Goal: Task Accomplishment & Management: Manage account settings

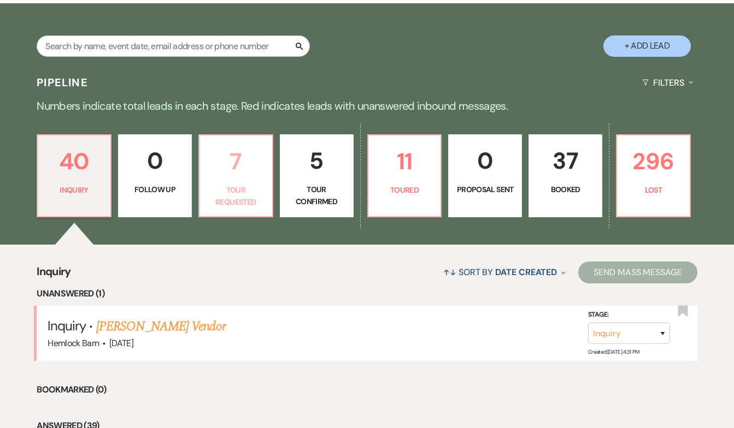
click at [231, 196] on p "Tour Requested" at bounding box center [236, 196] width 60 height 25
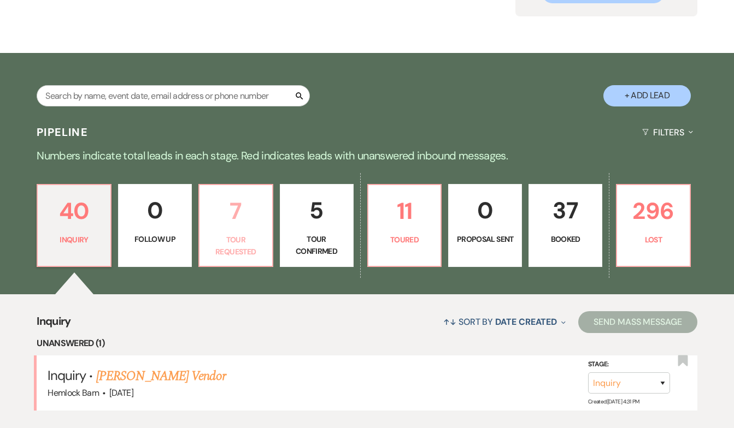
select select "2"
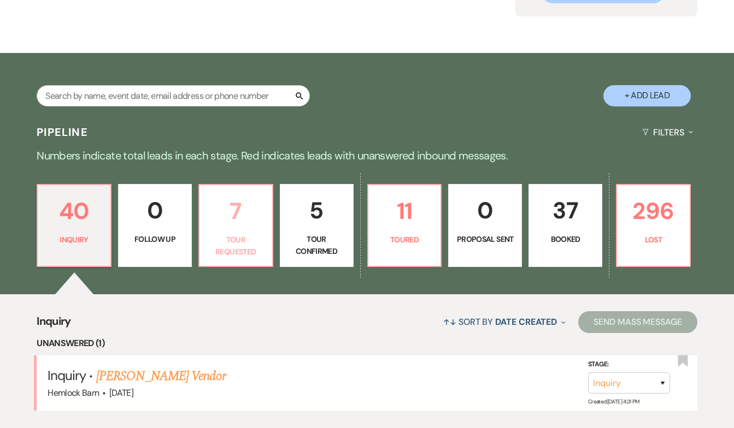
select select "2"
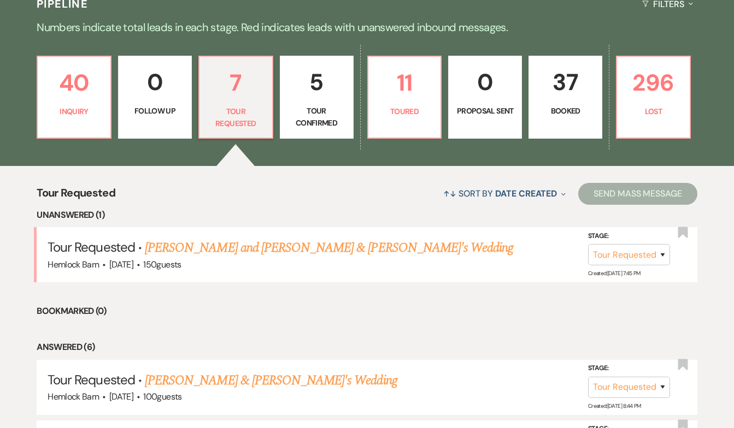
scroll to position [261, 0]
click at [250, 249] on link "[PERSON_NAME] and [PERSON_NAME] & [PERSON_NAME]'s Wedding" at bounding box center [329, 248] width 368 height 20
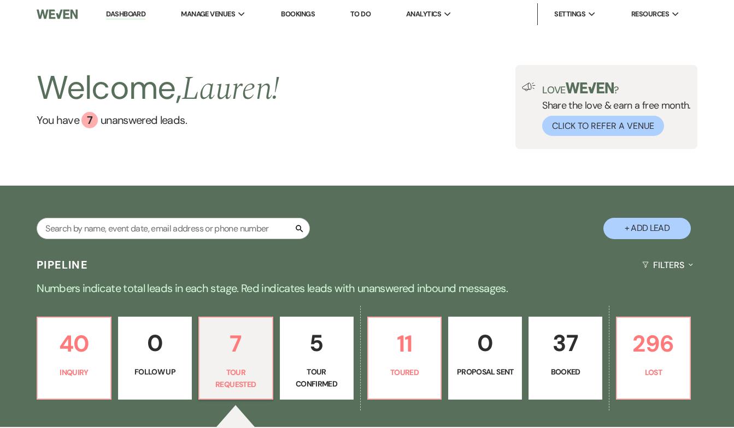
select select "2"
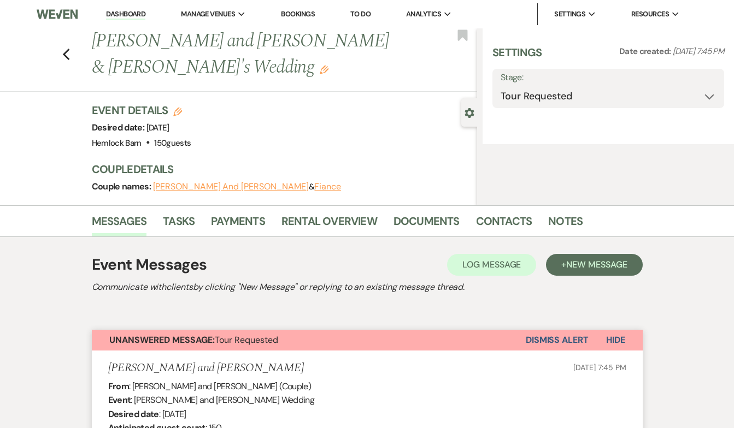
select select "5"
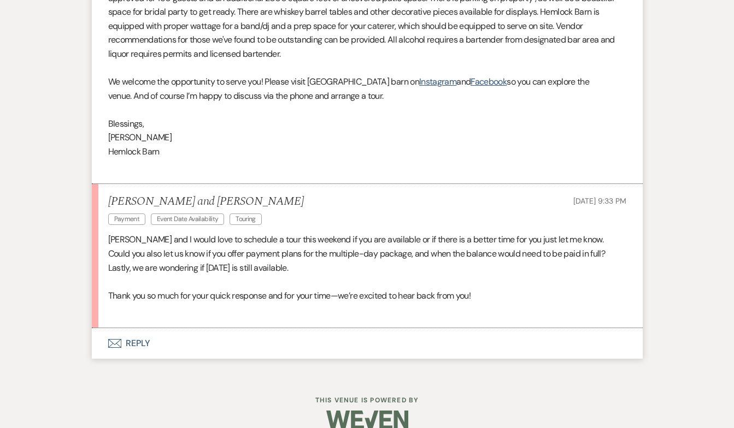
scroll to position [934, 0]
click at [143, 329] on button "Envelope Reply" at bounding box center [367, 344] width 551 height 31
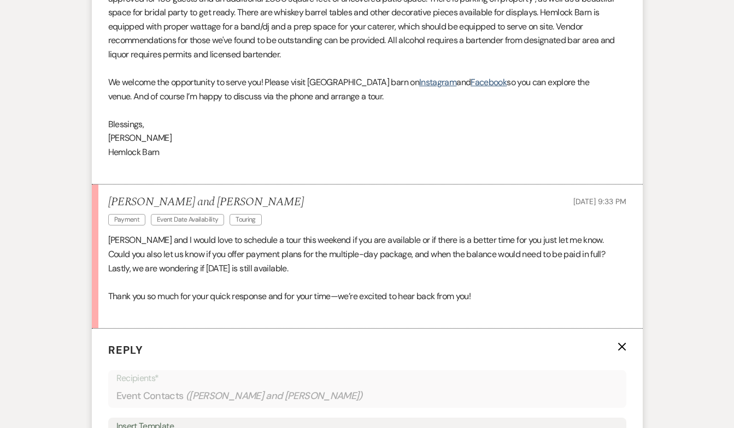
scroll to position [1142, 0]
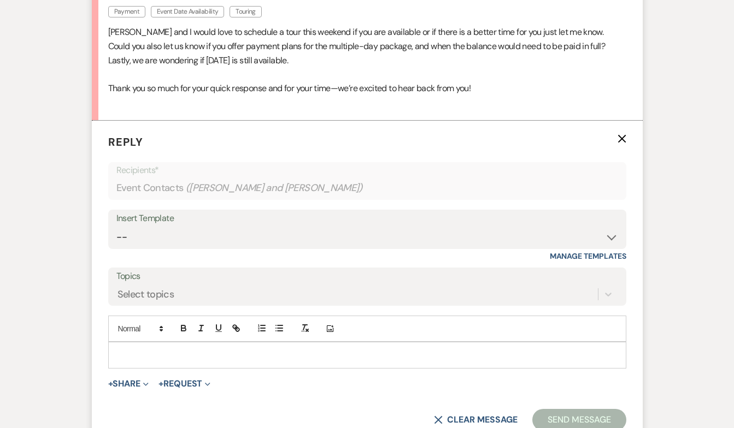
click at [146, 349] on p at bounding box center [367, 355] width 500 height 12
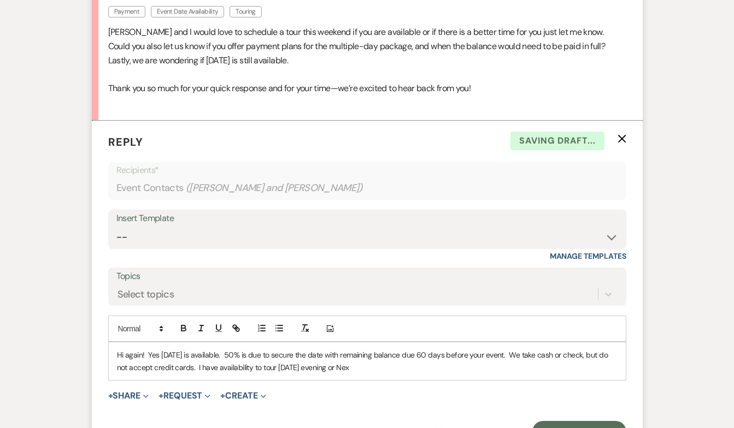
click at [222, 350] on p "Hi again! Yes September 5th is available. 50% is due to secure the date with re…" at bounding box center [367, 361] width 500 height 25
click at [511, 349] on p "Hi again! Yes September 5th is available. 50% is due to secure the date with re…" at bounding box center [367, 361] width 500 height 25
click at [491, 350] on p "Hi again! Yes September 5th is available. 50% is due to secure the date with re…" at bounding box center [367, 361] width 500 height 25
click at [569, 349] on p "Hi again! Yes September 5th is available. 50% is due to secure the date with re…" at bounding box center [367, 361] width 500 height 25
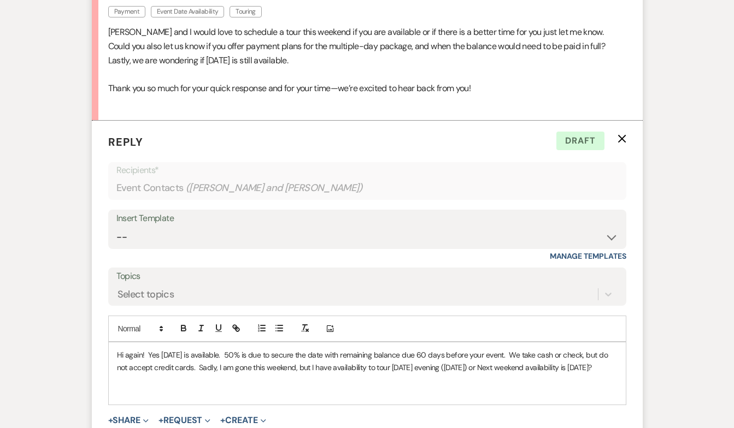
click at [543, 349] on p "Hi again! Yes September 5th is available. 50% is due to secure the date with re…" at bounding box center [367, 361] width 500 height 25
click at [262, 358] on p "Hi again! Yes September 5th is available. 50% is due to secure the date with re…" at bounding box center [367, 367] width 500 height 37
click at [318, 349] on p "Hi again! Yes September 5th is available. 50% is due to secure the date with re…" at bounding box center [367, 367] width 500 height 37
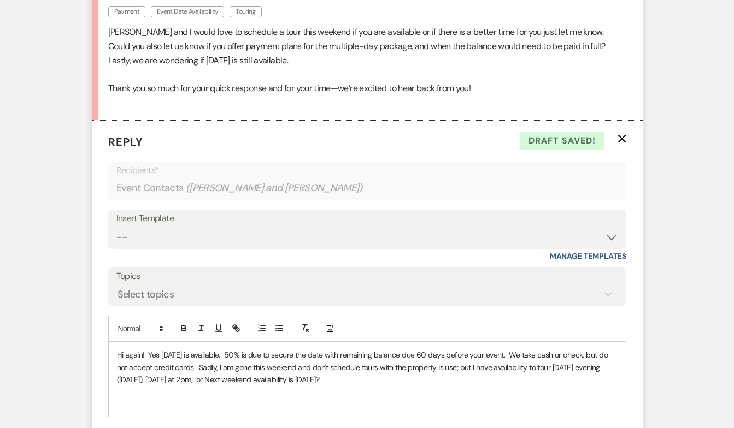
click at [412, 349] on p "Hi again! Yes September 5th is available. 50% is due to secure the date with re…" at bounding box center [367, 367] width 500 height 37
click at [241, 349] on p "Hi again! Yes September 5th is available. 50% is due to secure the date with re…" at bounding box center [367, 367] width 500 height 37
click at [233, 363] on p "Hi again! Yes September 5th is available. 50% is due to secure the date with re…" at bounding box center [367, 367] width 500 height 37
click at [456, 361] on p "Hi again! Yes September 5th is available. 50% is due to secure the date with re…" at bounding box center [367, 367] width 500 height 37
click at [323, 361] on p "Hi again! Yes September 5th is available. 50% is due to secure the date with re…" at bounding box center [367, 367] width 500 height 37
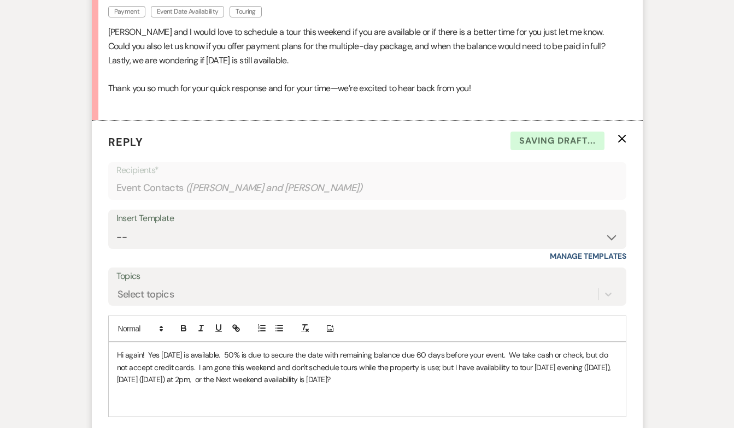
click at [476, 361] on p "Hi again! Yes September 5th is available. 50% is due to secure the date with re…" at bounding box center [367, 367] width 500 height 37
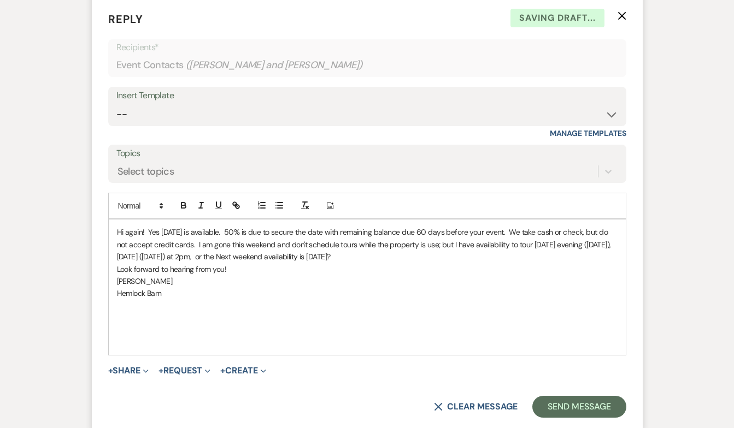
scroll to position [1278, 0]
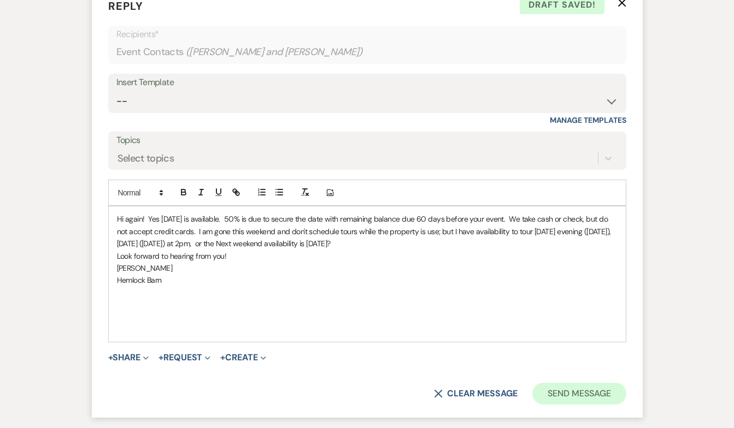
click at [595, 383] on button "Send Message" at bounding box center [578, 394] width 93 height 22
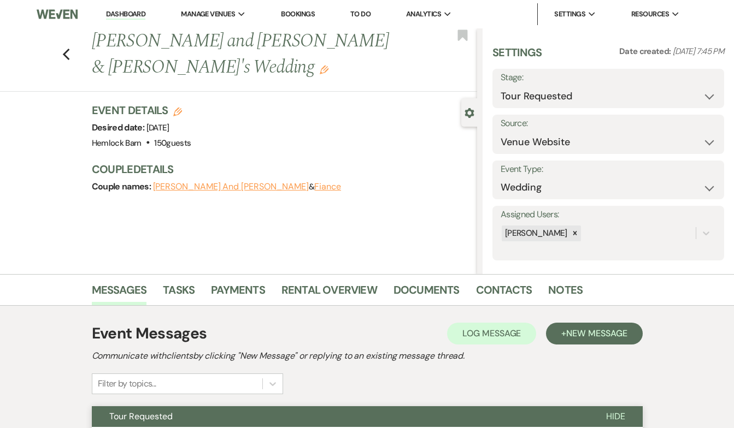
scroll to position [0, 0]
click at [120, 15] on link "Dashboard" at bounding box center [125, 14] width 39 height 10
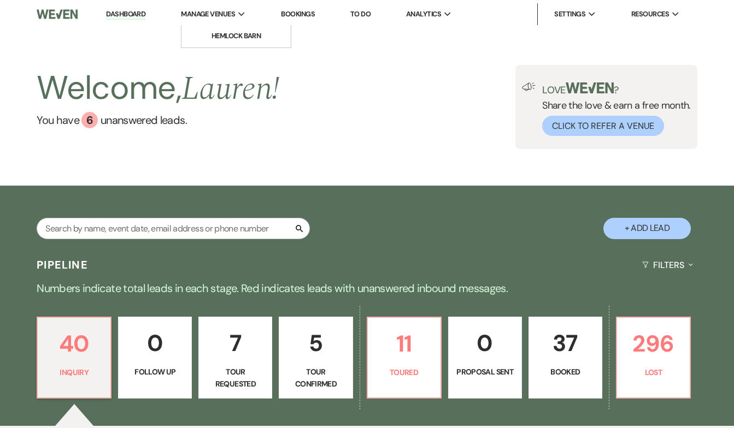
click at [234, 15] on span "Manage Venues" at bounding box center [208, 14] width 54 height 11
click at [232, 38] on li "Hemlock Barn" at bounding box center [236, 36] width 98 height 11
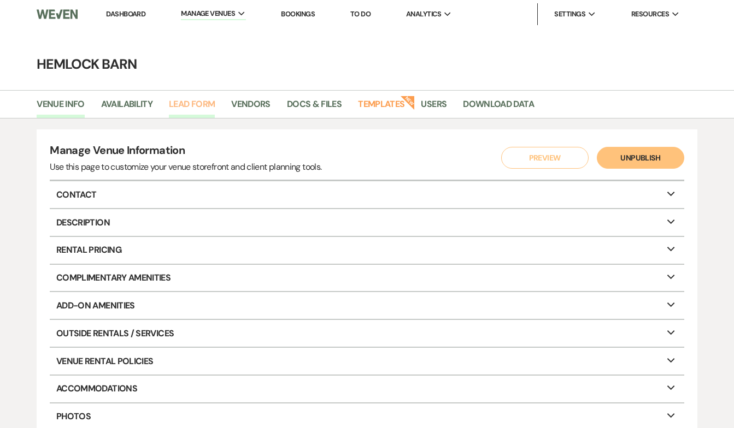
click at [201, 99] on link "Lead Form" at bounding box center [192, 107] width 46 height 21
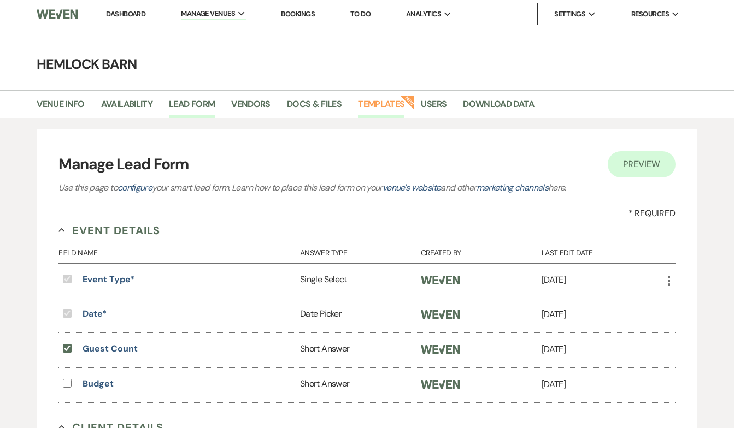
click at [381, 106] on link "Templates" at bounding box center [381, 107] width 46 height 21
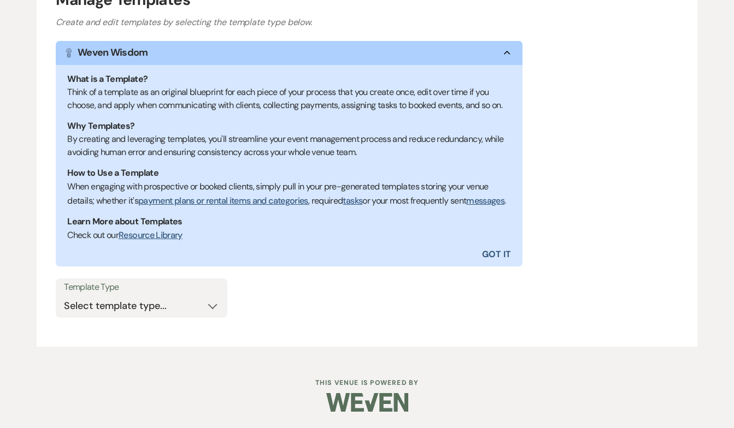
scroll to position [172, 0]
select select "Message Templates"
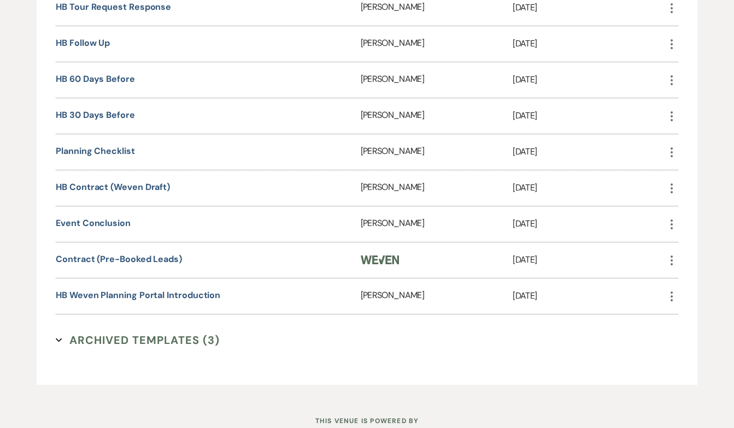
scroll to position [638, 0]
click at [671, 192] on use "button" at bounding box center [671, 187] width 2 height 10
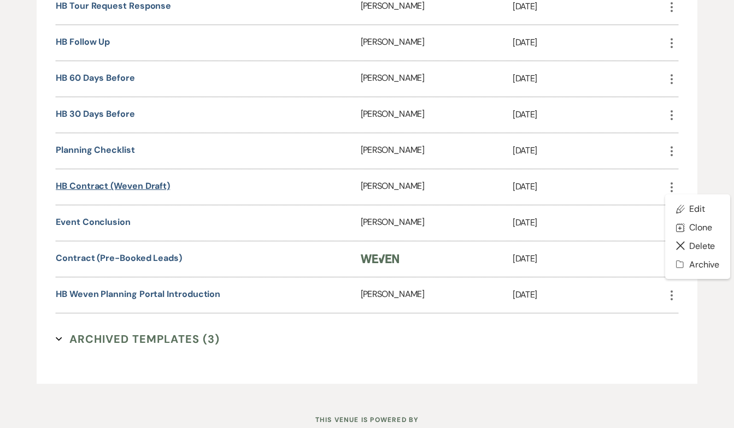
click at [108, 192] on link "HB Contract (Weven Draft)" at bounding box center [113, 185] width 114 height 11
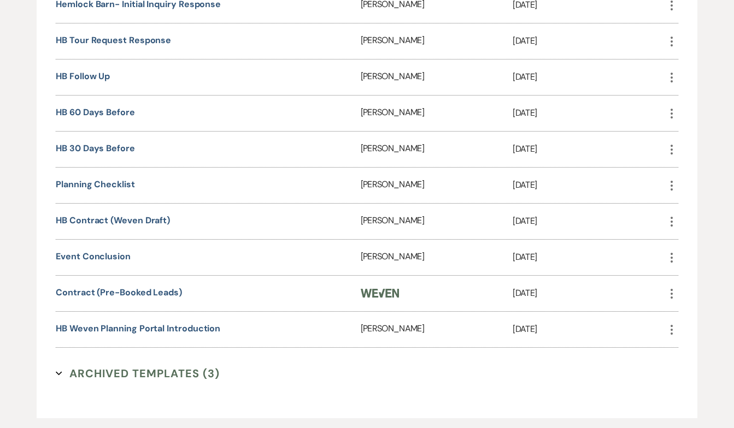
scroll to position [605, 0]
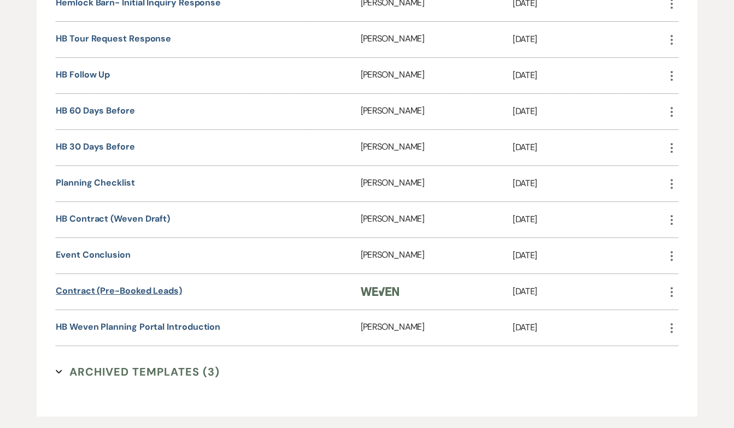
click at [86, 297] on link "Contract (Pre-Booked Leads)" at bounding box center [119, 290] width 126 height 11
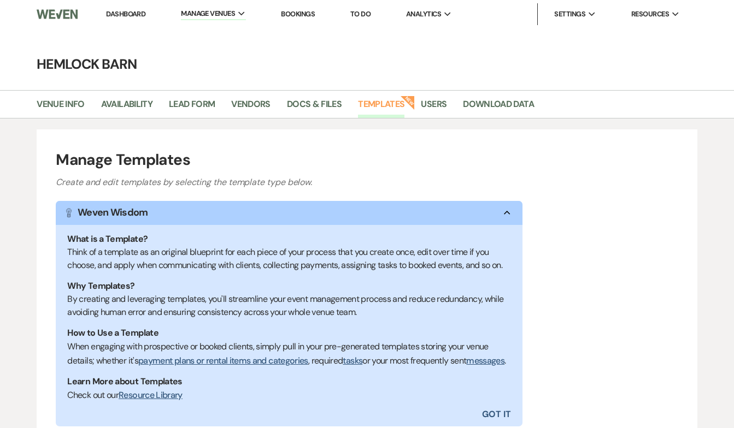
scroll to position [0, 0]
click at [324, 109] on link "Docs & Files" at bounding box center [314, 107] width 55 height 21
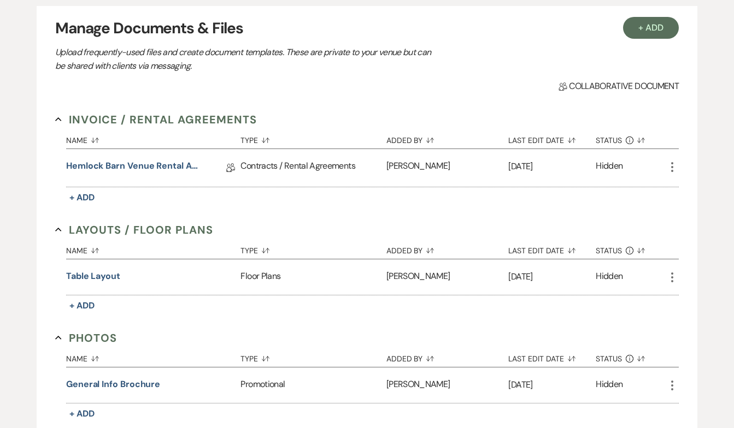
scroll to position [131, 0]
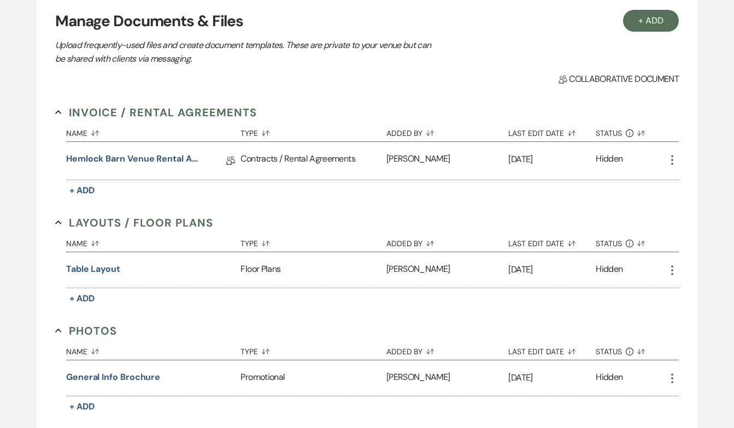
click at [671, 157] on icon "More" at bounding box center [671, 160] width 13 height 13
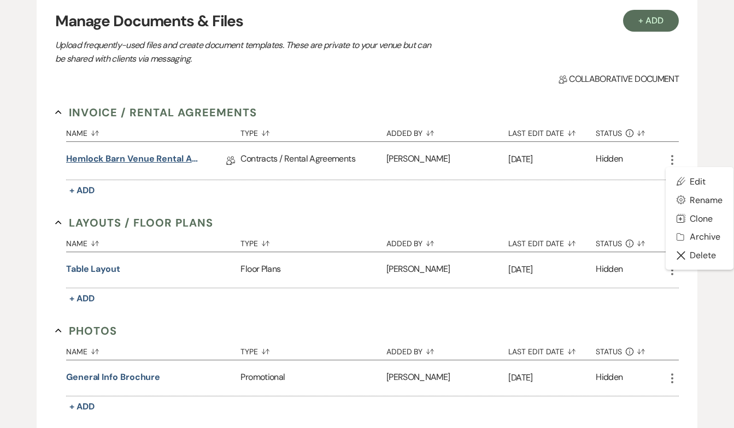
click at [98, 158] on link "Hemlock Barn Venue Rental Agreement" at bounding box center [134, 160] width 137 height 17
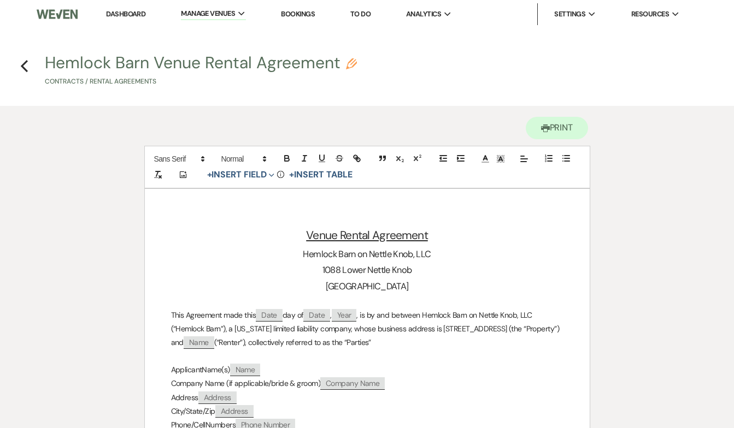
click at [357, 67] on use "button" at bounding box center [351, 63] width 11 height 11
select select "10"
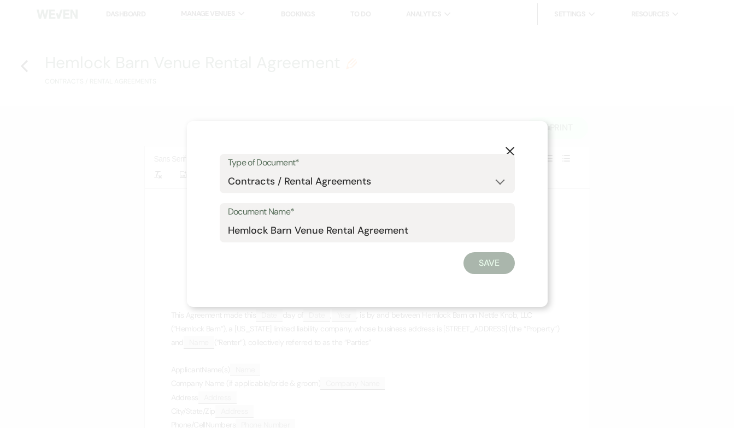
click at [436, 76] on div "X Type of Document* Special Event Insurance Vendor Certificate of Insurance Con…" at bounding box center [367, 214] width 734 height 428
click at [511, 148] on icon "X" at bounding box center [510, 151] width 10 height 10
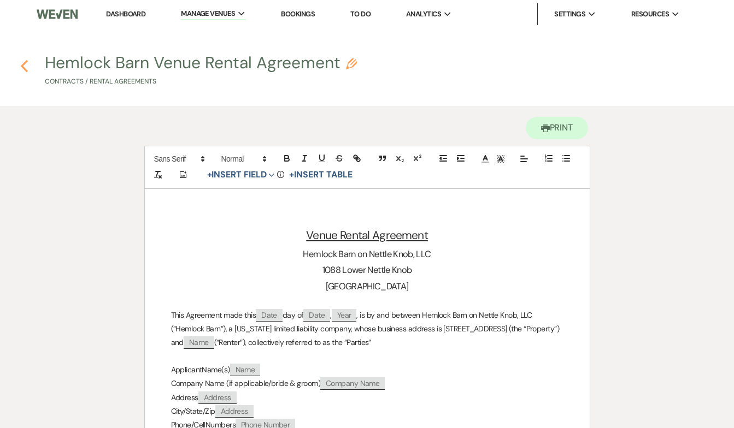
click at [23, 67] on use "button" at bounding box center [24, 66] width 7 height 12
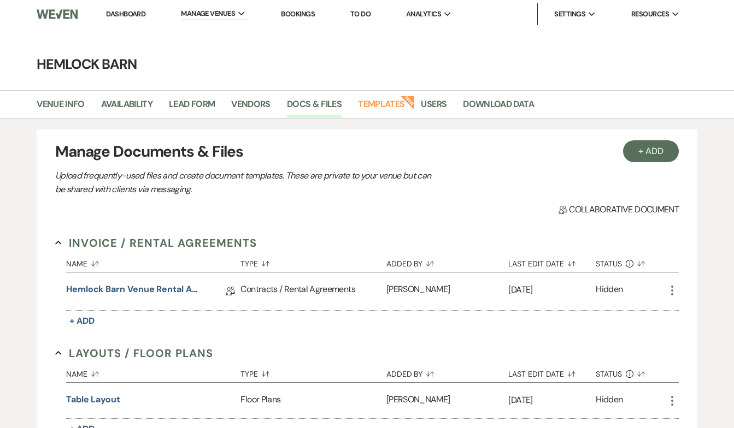
click at [672, 291] on icon "More" at bounding box center [671, 290] width 13 height 13
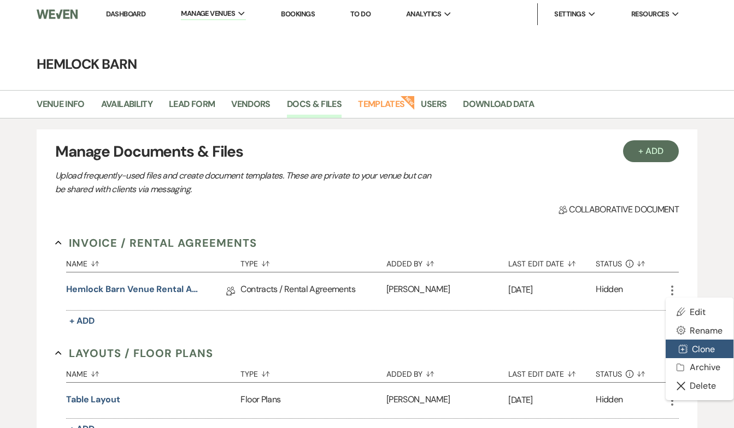
click at [704, 351] on button "Duplicate Clone" at bounding box center [699, 349] width 68 height 19
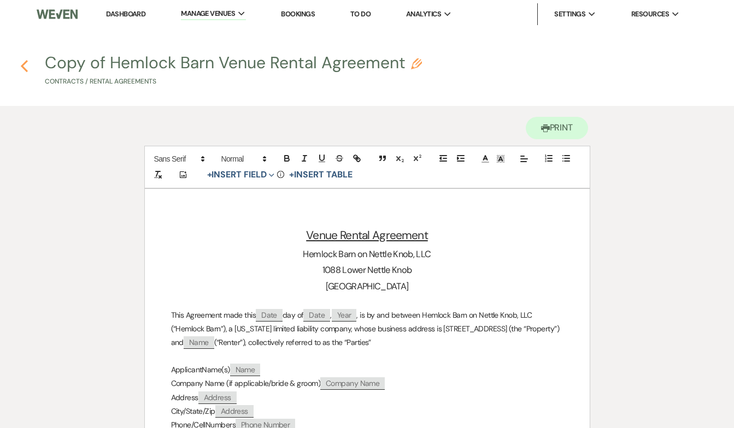
click at [23, 63] on use "button" at bounding box center [24, 66] width 7 height 12
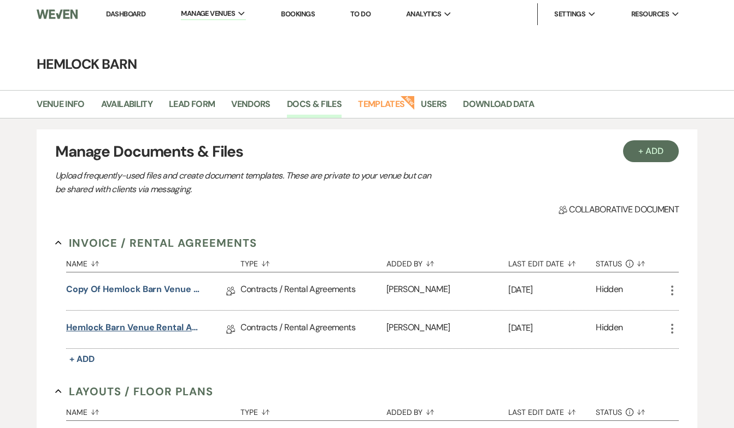
click at [158, 327] on link "Hemlock Barn Venue Rental Agreement" at bounding box center [134, 329] width 137 height 17
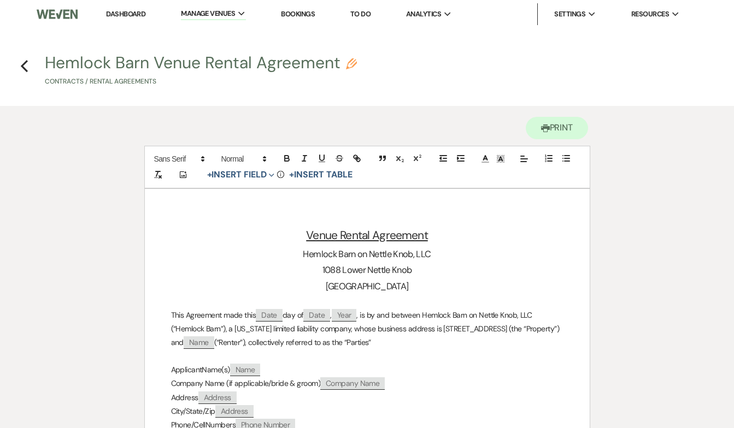
click at [351, 68] on use "button" at bounding box center [351, 63] width 11 height 11
select select "10"
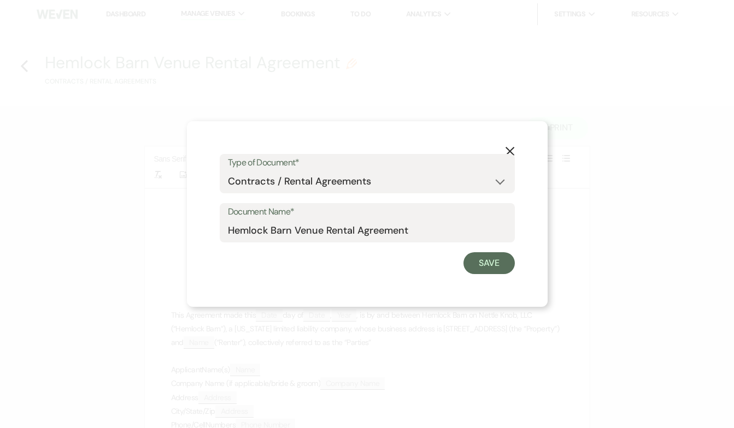
click at [512, 145] on button "X" at bounding box center [510, 150] width 16 height 19
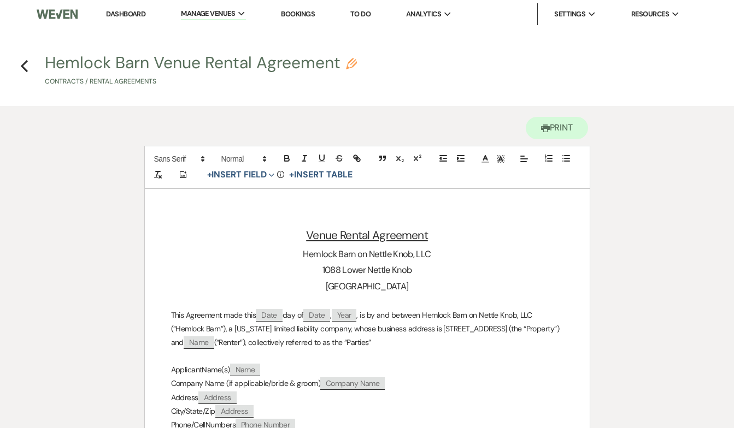
click at [228, 311] on p "This Agreement made this ﻿ Date ﻿ day of ﻿ Date ﻿ , ﻿ Year ﻿ , is by and betwee…" at bounding box center [367, 330] width 392 height 42
click at [323, 312] on span "Date" at bounding box center [316, 315] width 27 height 13
select select "client"
select select "Date"
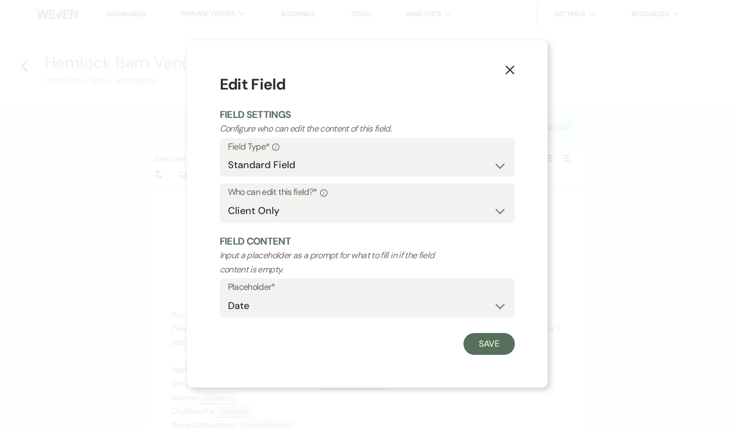
click at [512, 70] on icon "X" at bounding box center [510, 70] width 10 height 10
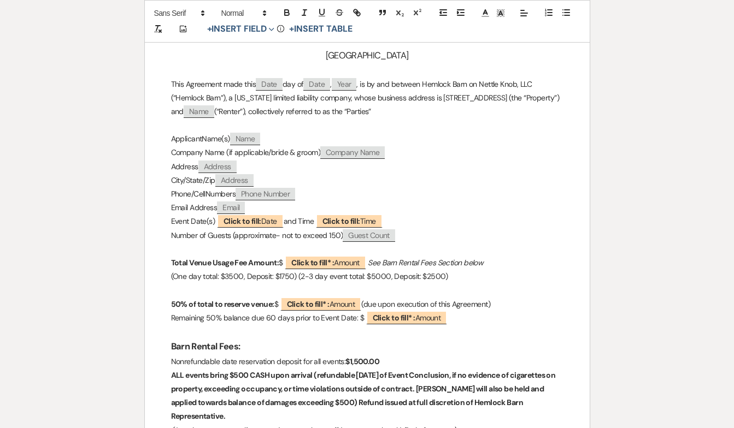
scroll to position [233, 0]
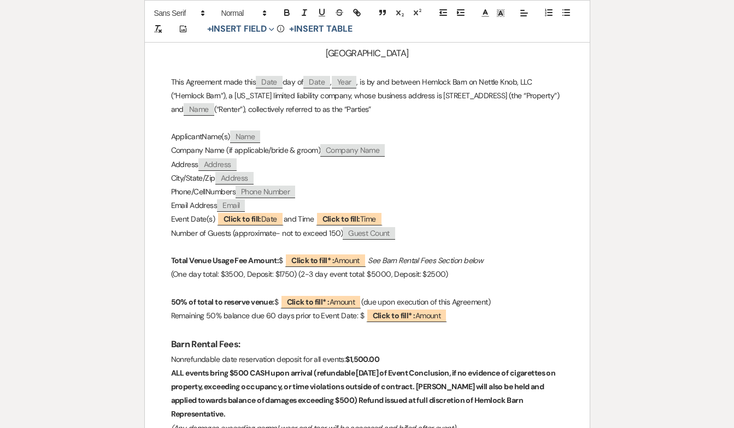
click at [450, 270] on p "(One day total: $3500, Deposit: $1750) (2-3 day event total: $5000, Deposit: $2…" at bounding box center [367, 275] width 392 height 14
click at [499, 272] on p "(One day total: $3500, Deposit: $1750) (2-3 day event total: $5000, Deposit: $2…" at bounding box center [367, 275] width 392 height 14
click at [485, 272] on p "(One day total: $3500, Deposit: $1750) (2-3 day event total: $5000, Deposit: $2…" at bounding box center [367, 275] width 392 height 14
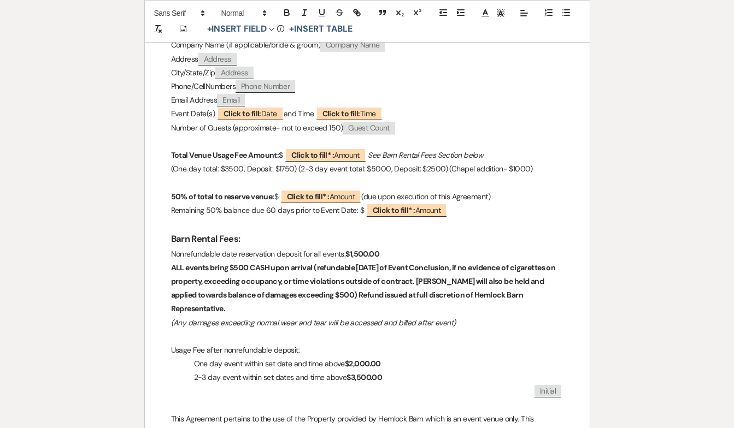
scroll to position [339, 0]
click at [358, 249] on strong "$1,500.00" at bounding box center [362, 254] width 34 height 10
click at [365, 251] on strong "$1,500.00" at bounding box center [362, 254] width 34 height 10
click at [333, 278] on strong "ALL events bring $500 CASH upon arrival (refundable within 2 weeks of Event Con…" at bounding box center [364, 288] width 386 height 51
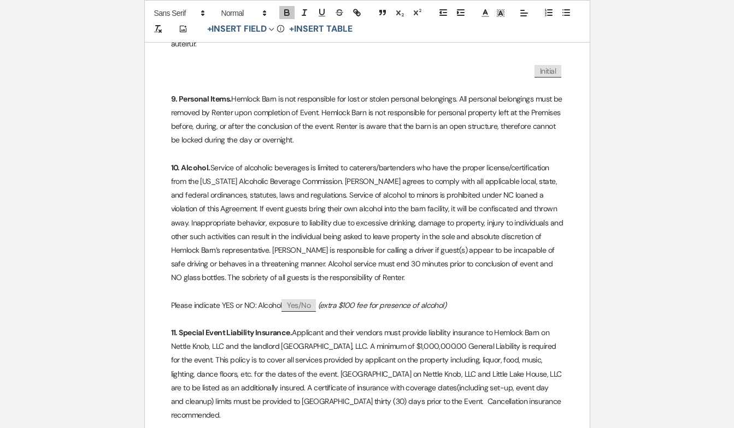
scroll to position [1957, 0]
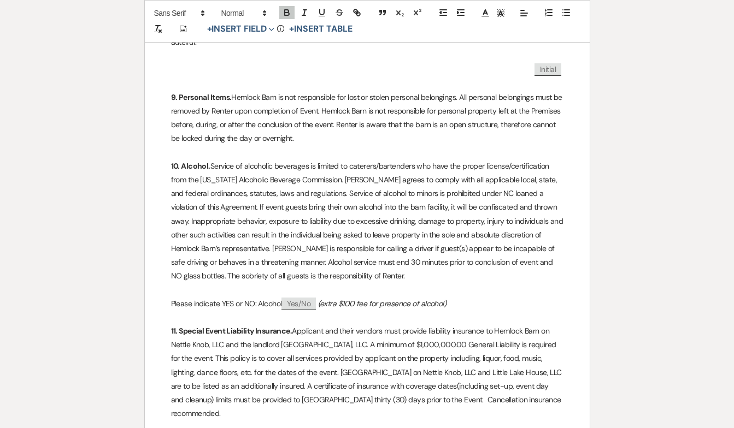
click at [439, 299] on em "(extra $100 fee for presence of alcohol)" at bounding box center [382, 304] width 128 height 10
click at [446, 299] on em "(extra $100 fee for presence of alcohol)" at bounding box center [382, 304] width 128 height 10
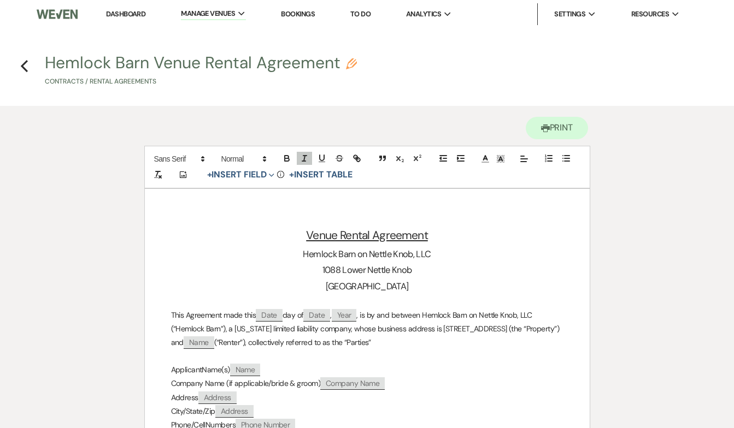
scroll to position [0, 0]
click at [222, 36] on li "Hemlock Barn" at bounding box center [236, 36] width 98 height 11
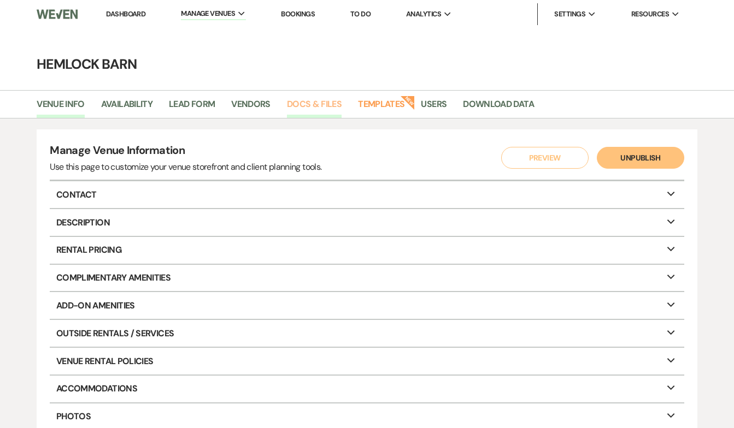
click at [320, 99] on link "Docs & Files" at bounding box center [314, 107] width 55 height 21
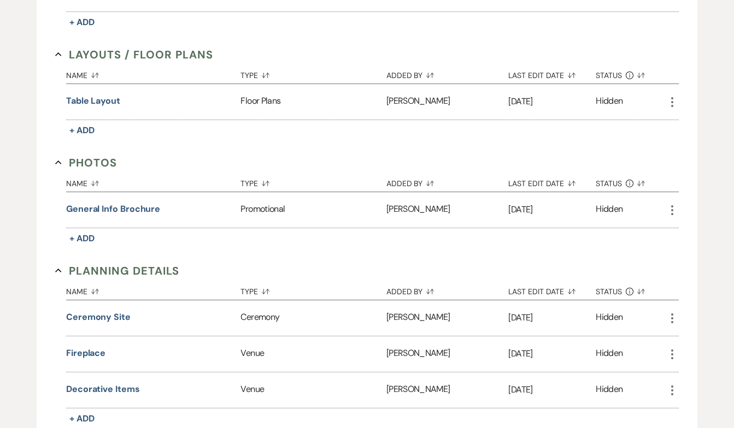
scroll to position [337, 0]
click at [99, 99] on button "Table layout" at bounding box center [93, 101] width 54 height 13
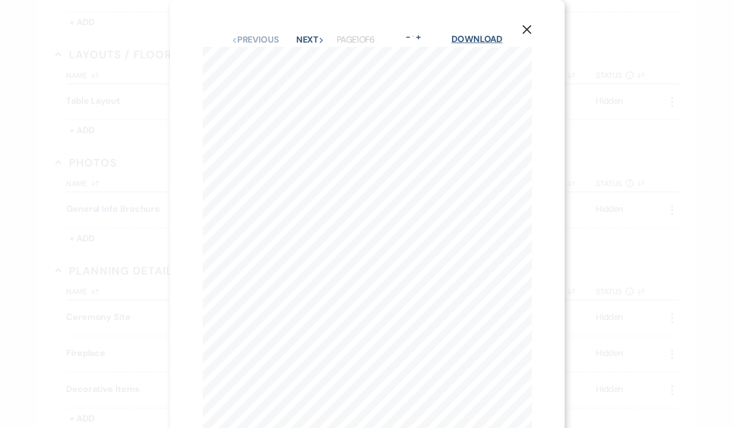
click at [483, 39] on link "Download" at bounding box center [476, 38] width 51 height 11
click at [482, 41] on link "Download" at bounding box center [476, 38] width 51 height 11
click at [471, 39] on link "Download" at bounding box center [476, 38] width 51 height 11
click at [526, 32] on icon "X" at bounding box center [527, 30] width 10 height 10
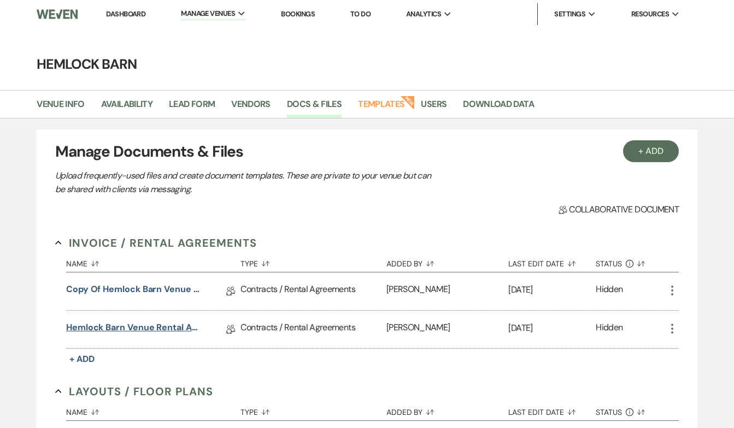
click at [165, 327] on link "Hemlock Barn Venue Rental Agreement" at bounding box center [134, 329] width 137 height 17
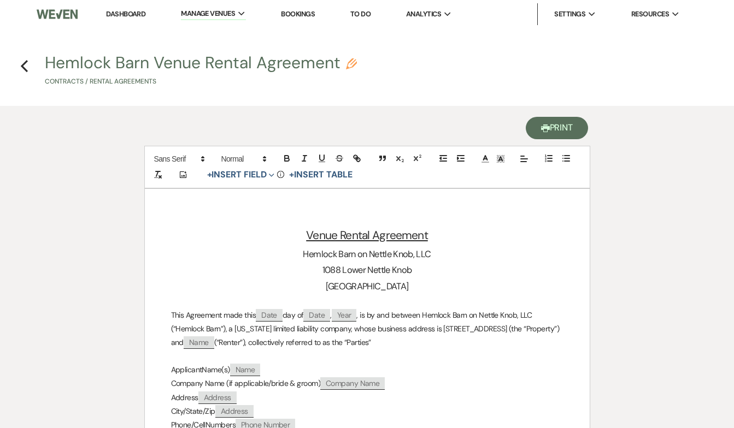
click at [557, 129] on button "Printer Print" at bounding box center [557, 128] width 63 height 22
click at [569, 127] on button "Printer Print" at bounding box center [557, 128] width 63 height 22
click at [358, 158] on icon "button" at bounding box center [357, 159] width 10 height 10
click at [244, 132] on div "Printer Print" at bounding box center [367, 126] width 446 height 40
click at [351, 64] on use "button" at bounding box center [351, 63] width 11 height 11
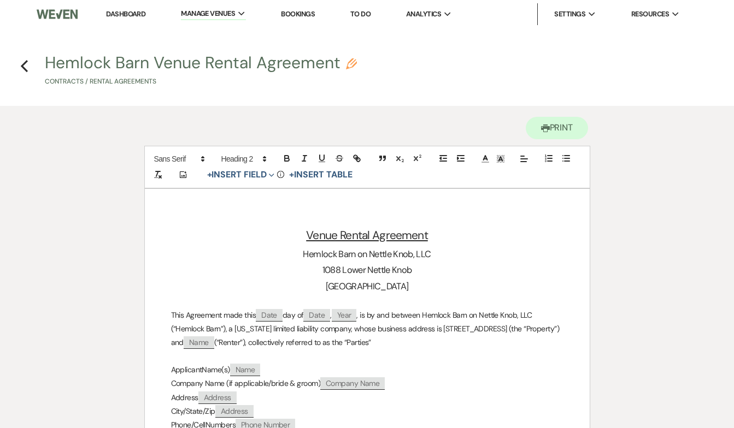
select select "10"
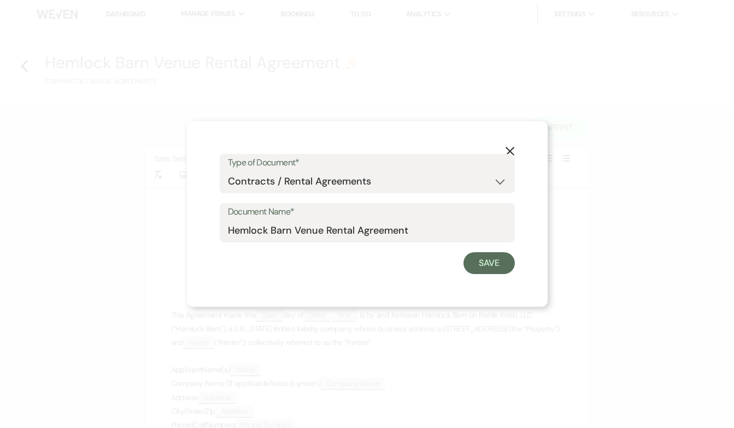
click at [510, 149] on icon "X" at bounding box center [510, 151] width 10 height 10
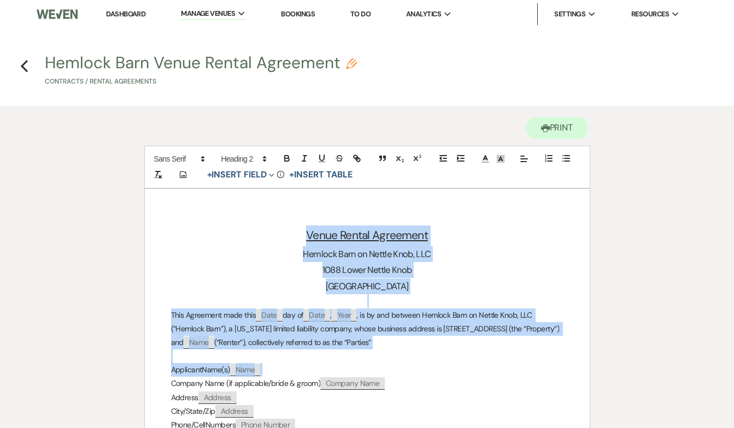
drag, startPoint x: 307, startPoint y: 219, endPoint x: 373, endPoint y: 385, distance: 178.6
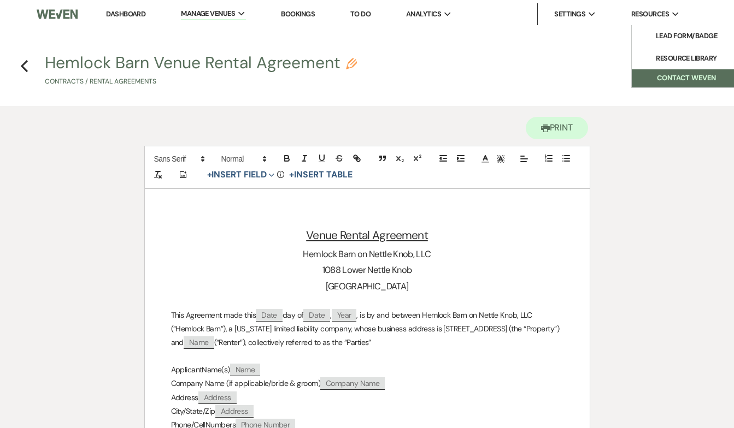
click at [676, 81] on button "Contact Weven" at bounding box center [686, 78] width 109 height 18
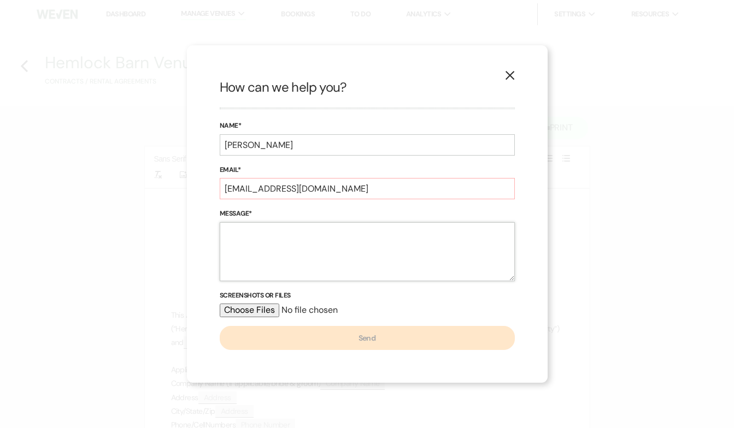
click at [254, 240] on textarea "Message*" at bounding box center [367, 251] width 295 height 59
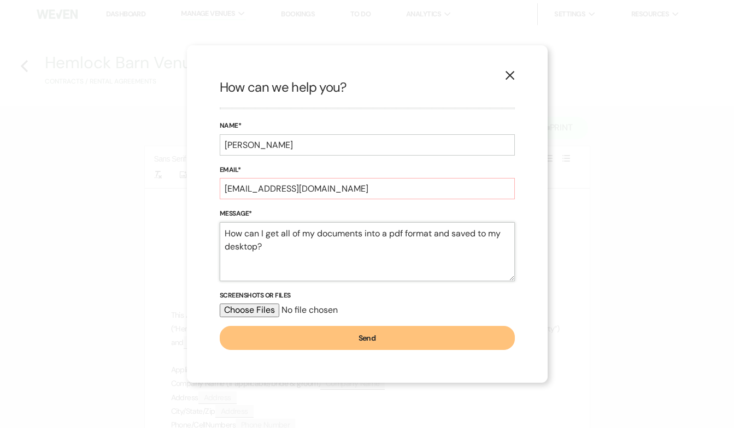
type textarea "How can I get all of my documents into a pdf format and saved to my desktop?"
click at [341, 340] on button "Send" at bounding box center [367, 338] width 295 height 24
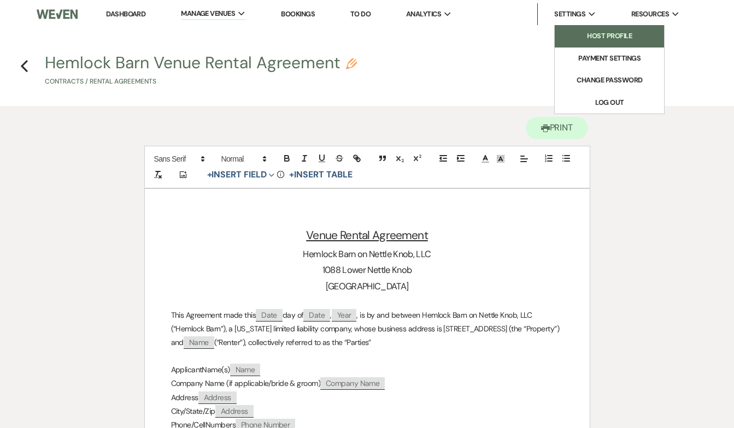
click at [583, 30] on link "Host Profile" at bounding box center [609, 36] width 109 height 22
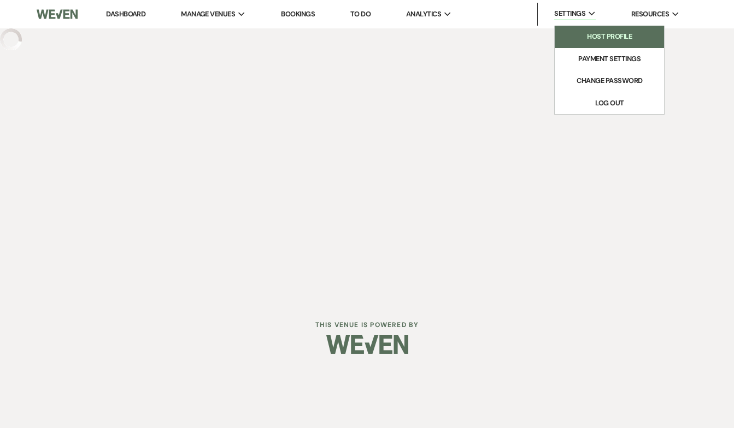
select select "business"
select select "false"
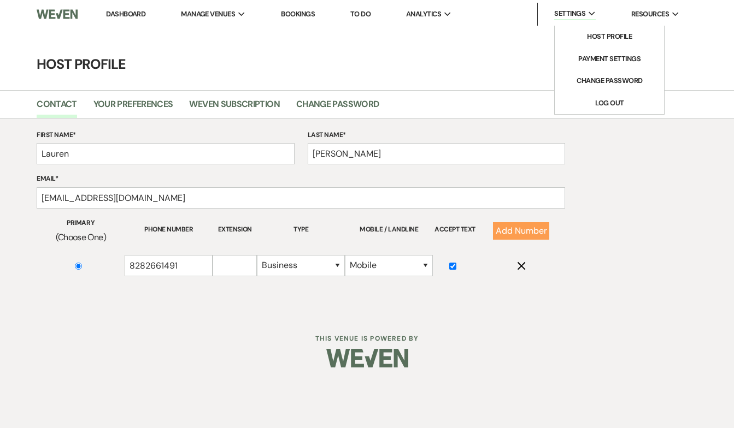
click at [577, 11] on span "Settings" at bounding box center [569, 13] width 31 height 11
click at [440, 16] on span "Analytics" at bounding box center [423, 14] width 35 height 11
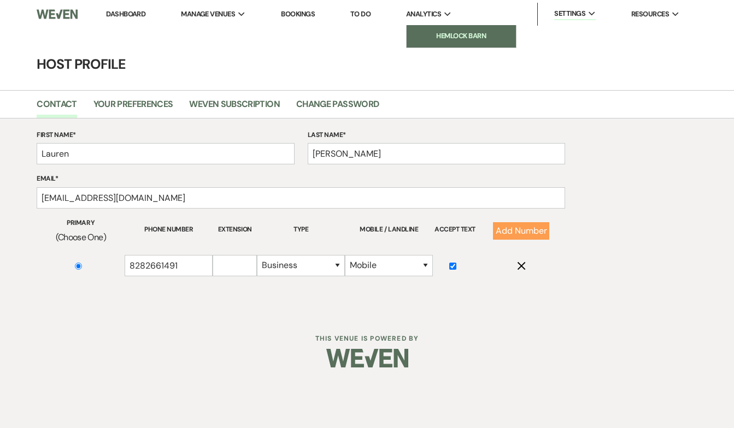
click at [445, 34] on li "Hemlock Barn" at bounding box center [461, 36] width 98 height 11
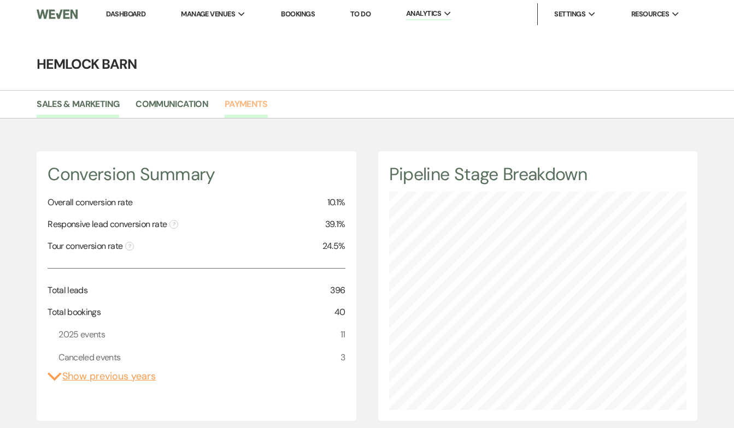
click at [249, 105] on link "Payments" at bounding box center [246, 107] width 43 height 21
select select "2025"
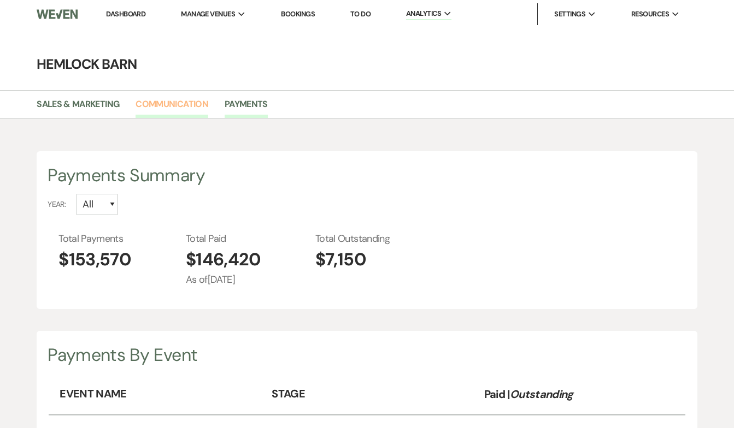
click at [173, 103] on link "Communication" at bounding box center [171, 107] width 73 height 21
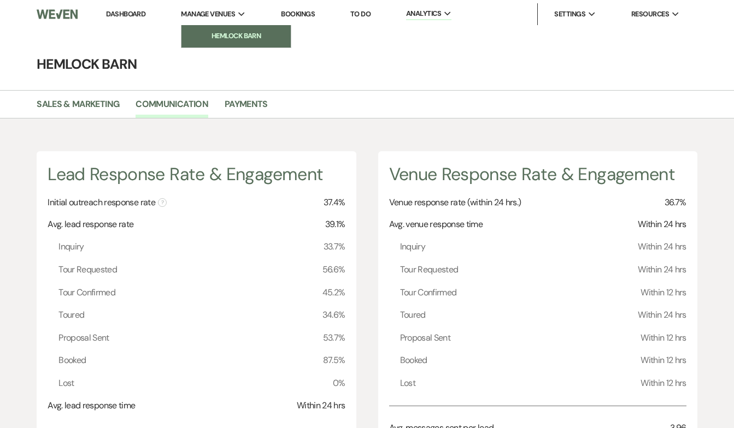
click at [217, 30] on link "Hemlock Barn" at bounding box center [235, 36] width 109 height 22
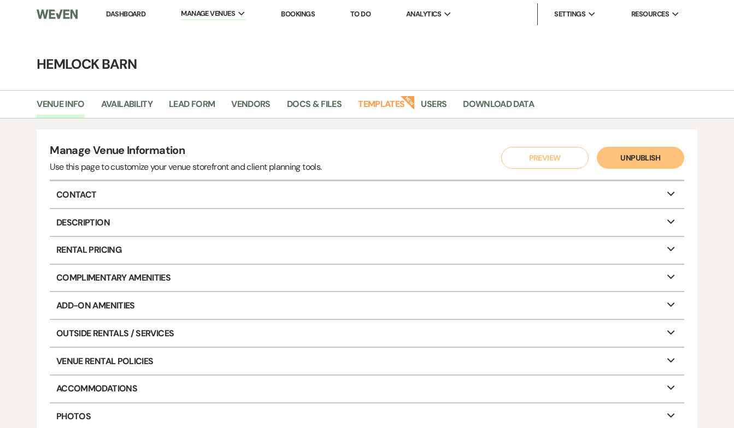
click at [365, 13] on link "To Do" at bounding box center [360, 13] width 20 height 9
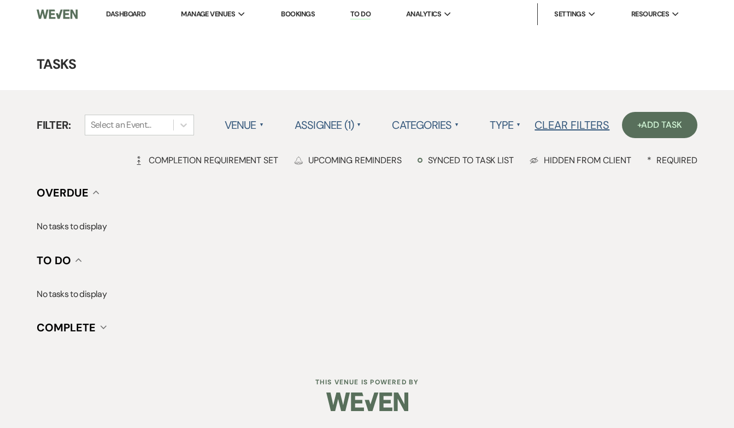
click at [256, 121] on label "Venue ▲" at bounding box center [244, 125] width 39 height 20
click at [261, 148] on li "Hemlock Barn" at bounding box center [279, 147] width 109 height 25
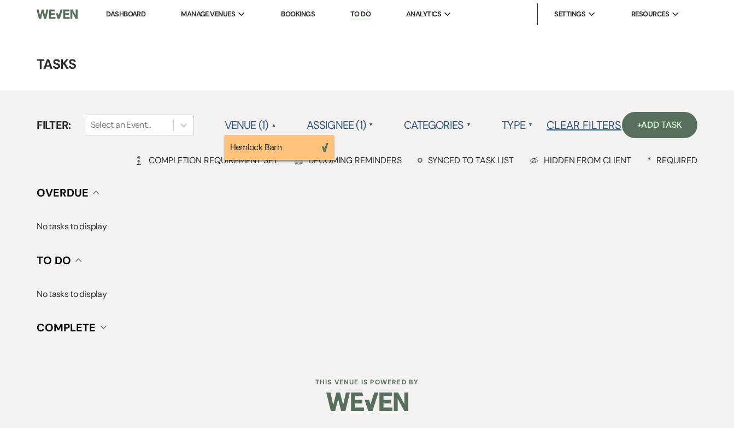
click at [246, 117] on label "Venue (1) ▲" at bounding box center [250, 125] width 51 height 20
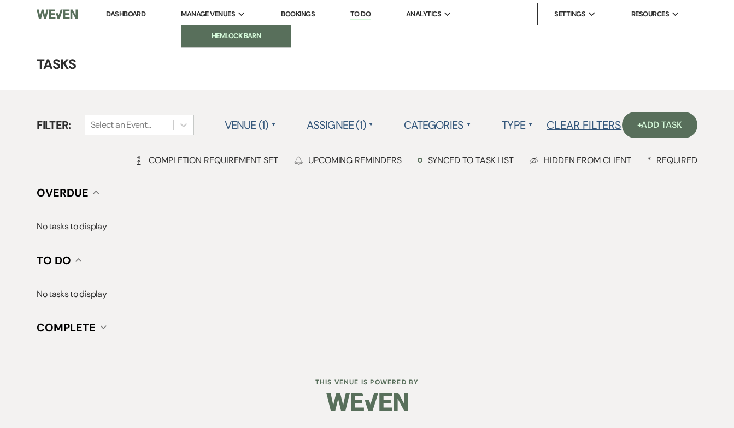
click at [243, 37] on li "Hemlock Barn" at bounding box center [236, 36] width 98 height 11
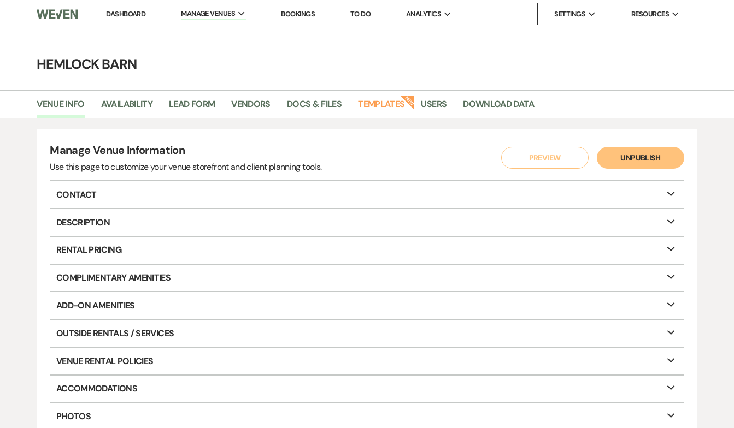
click at [363, 15] on link "To Do" at bounding box center [360, 13] width 20 height 9
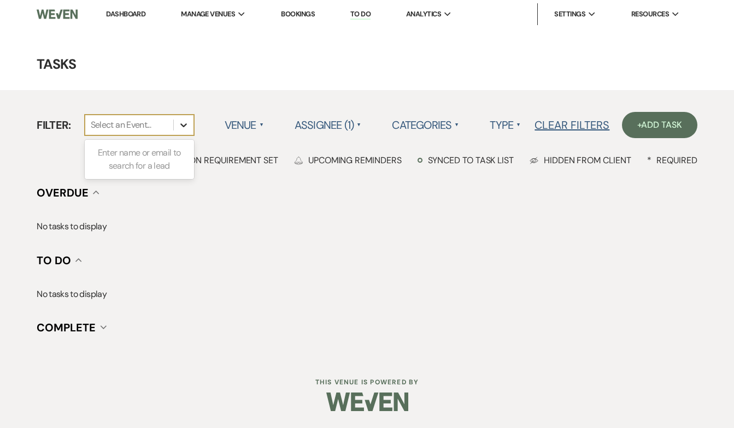
click at [182, 123] on icon at bounding box center [183, 125] width 11 height 11
click at [358, 124] on span "▲" at bounding box center [359, 125] width 4 height 9
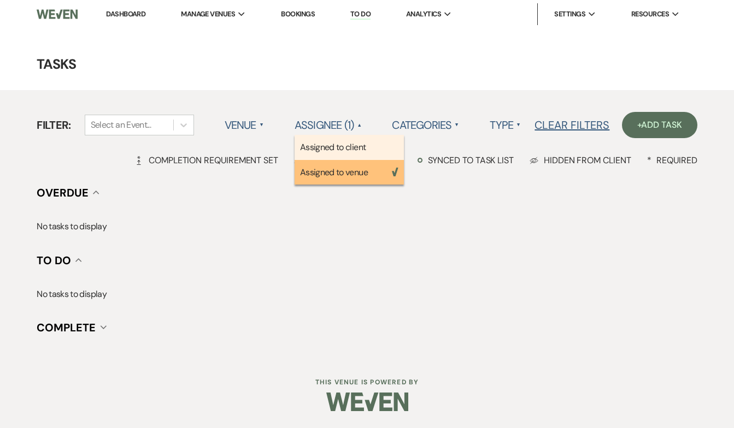
click at [358, 144] on li "Assigned to client" at bounding box center [348, 147] width 109 height 25
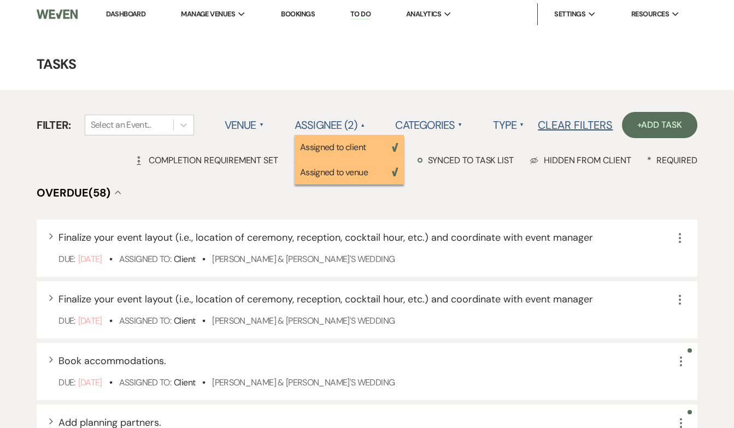
click at [453, 124] on label "Categories ▲" at bounding box center [428, 125] width 67 height 20
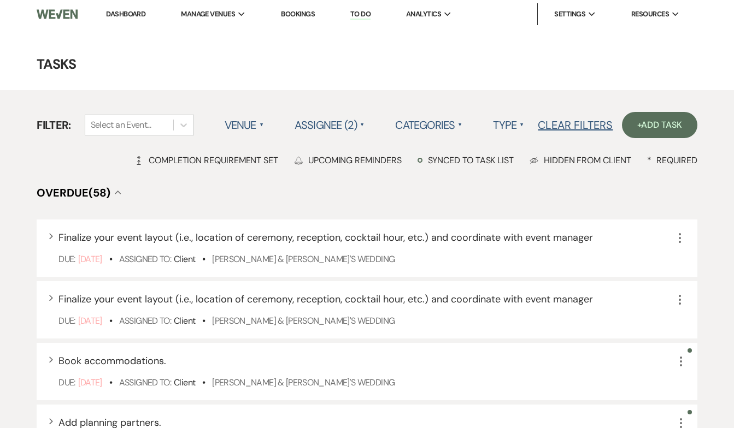
click at [453, 124] on label "Categories ▲" at bounding box center [428, 125] width 67 height 20
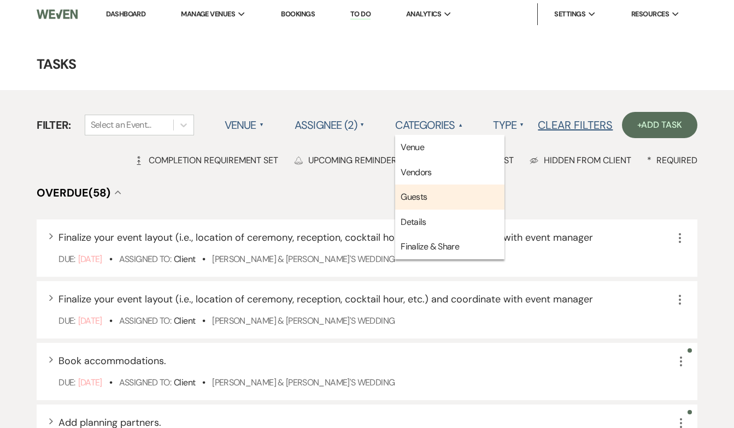
click at [423, 194] on li "Guests" at bounding box center [449, 197] width 109 height 25
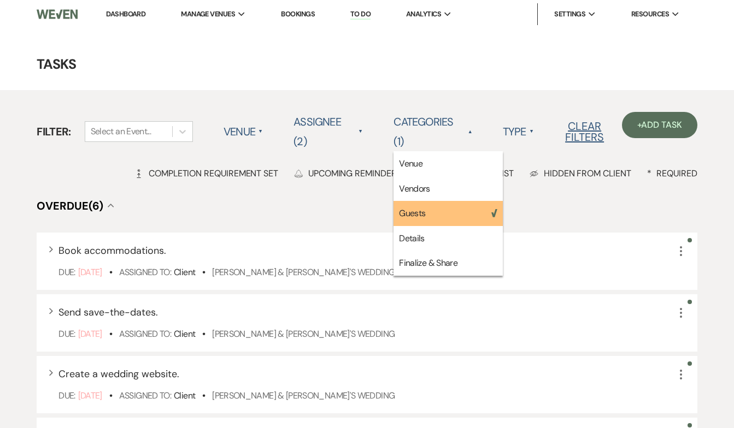
click at [331, 125] on label "Assignee (2) ▲" at bounding box center [327, 131] width 69 height 39
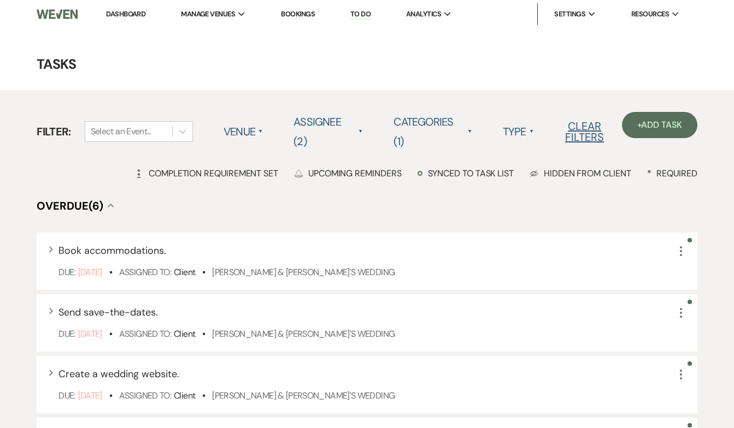
click at [358, 129] on span "▲" at bounding box center [360, 131] width 4 height 9
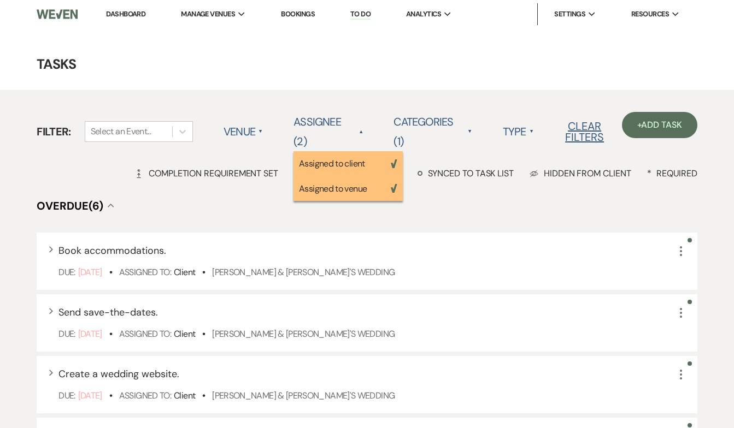
click at [352, 166] on li "Assigned to client Weven Check" at bounding box center [347, 163] width 109 height 25
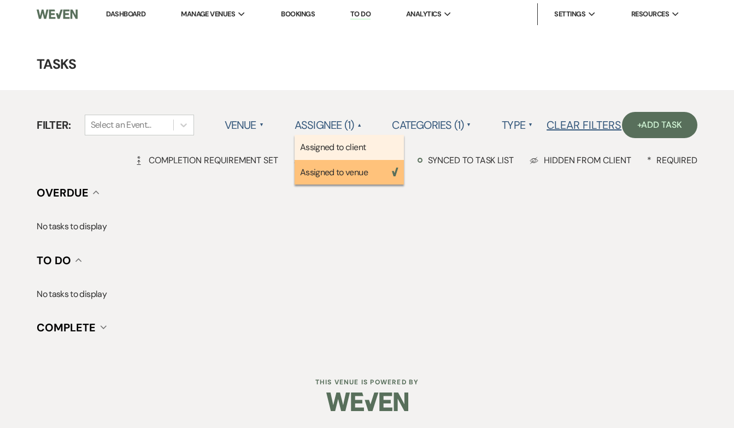
click at [352, 160] on li "Assigned to client" at bounding box center [348, 147] width 109 height 25
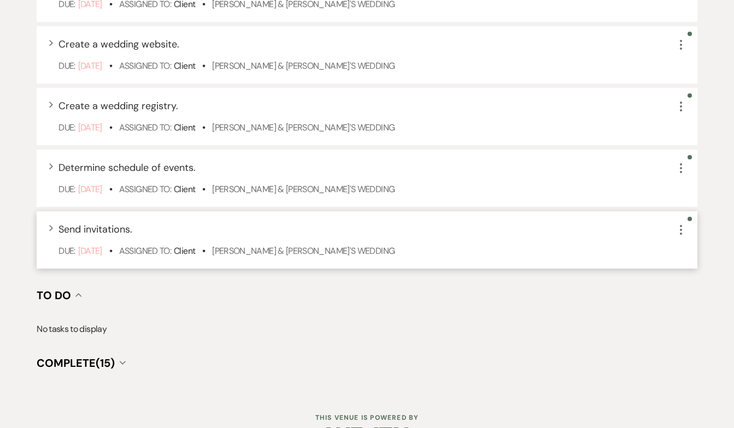
scroll to position [364, 0]
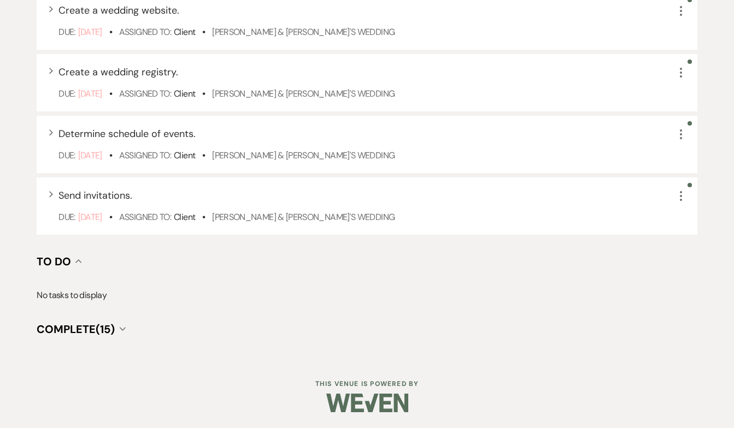
click at [95, 326] on span "Complete (15)" at bounding box center [76, 329] width 78 height 14
click at [126, 327] on icon "Collapse" at bounding box center [122, 329] width 7 height 4
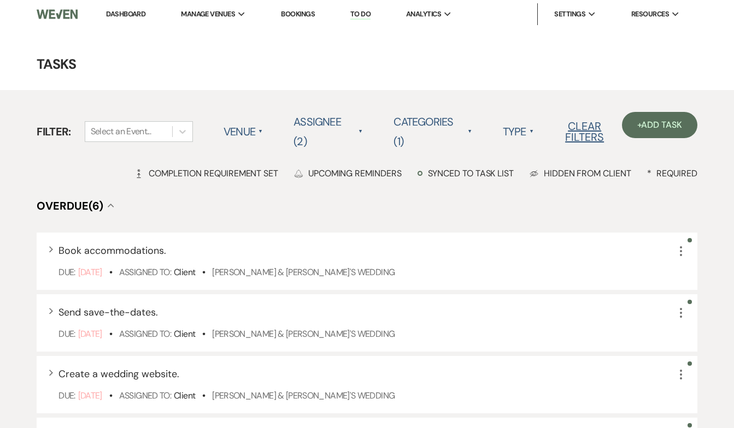
scroll to position [0, 0]
click at [365, 17] on link "To Do" at bounding box center [360, 14] width 20 height 10
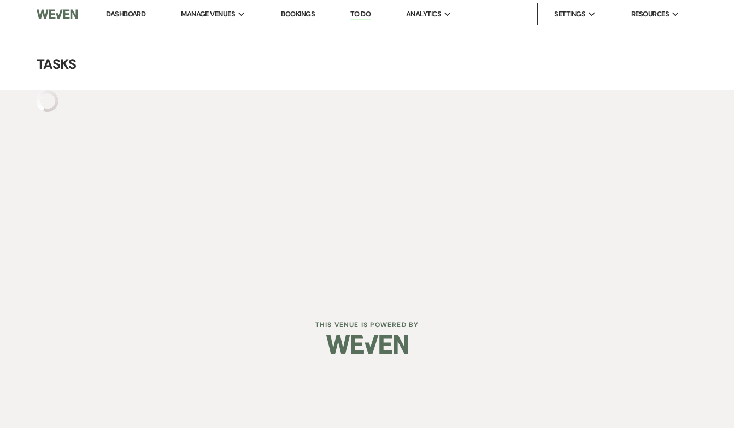
click at [298, 11] on link "Bookings" at bounding box center [298, 13] width 34 height 9
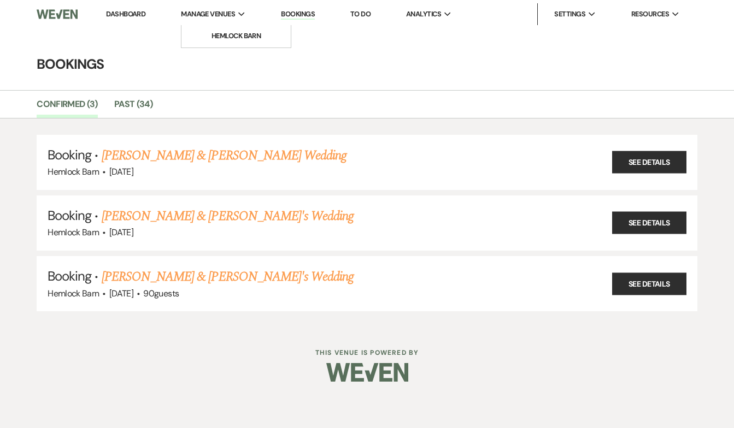
click at [214, 14] on span "Manage Venues" at bounding box center [208, 14] width 54 height 11
click at [242, 34] on li "Hemlock Barn" at bounding box center [236, 36] width 98 height 11
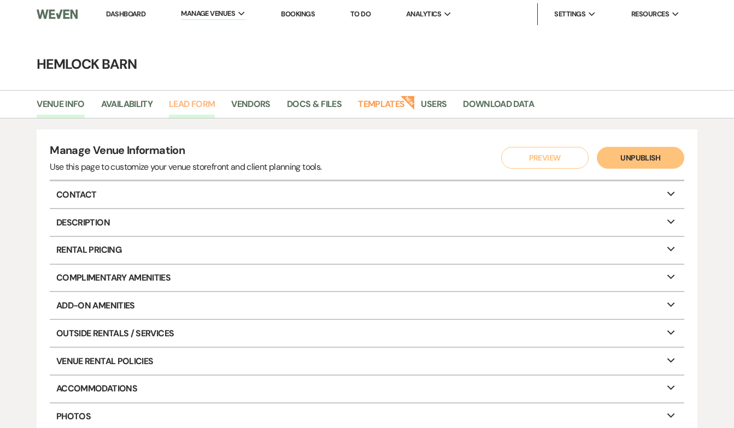
click at [209, 107] on link "Lead Form" at bounding box center [192, 107] width 46 height 21
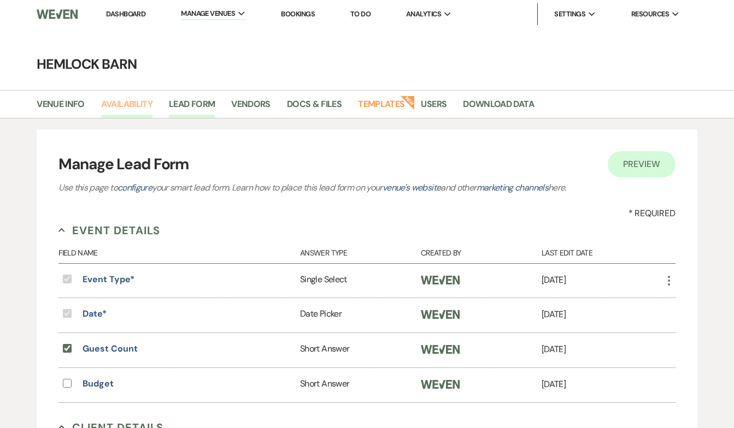
click at [135, 104] on link "Availability" at bounding box center [126, 107] width 51 height 21
select select "2"
select select "2026"
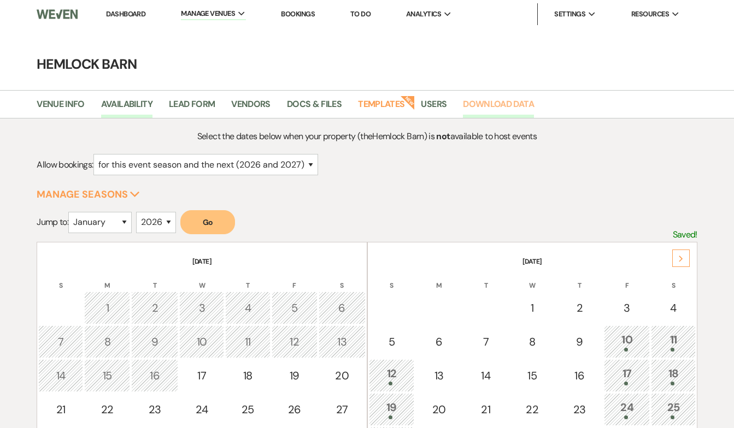
click at [492, 103] on link "Download Data" at bounding box center [498, 107] width 71 height 21
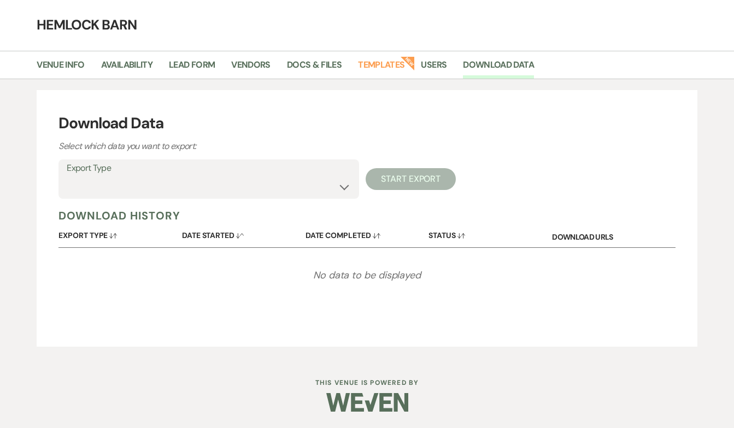
scroll to position [38, 0]
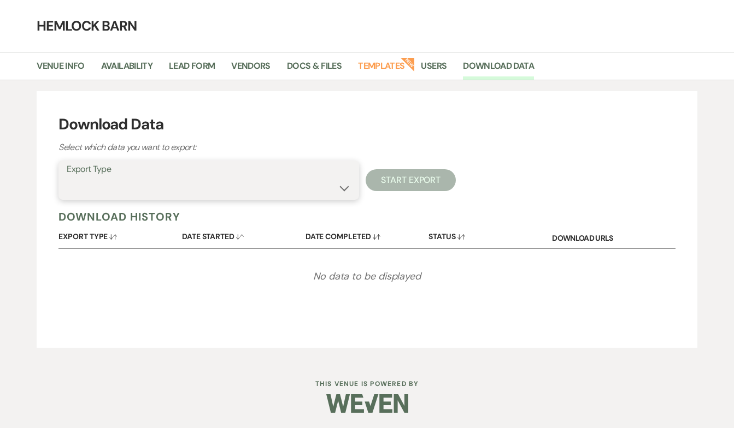
select select "venueDocumentsZip"
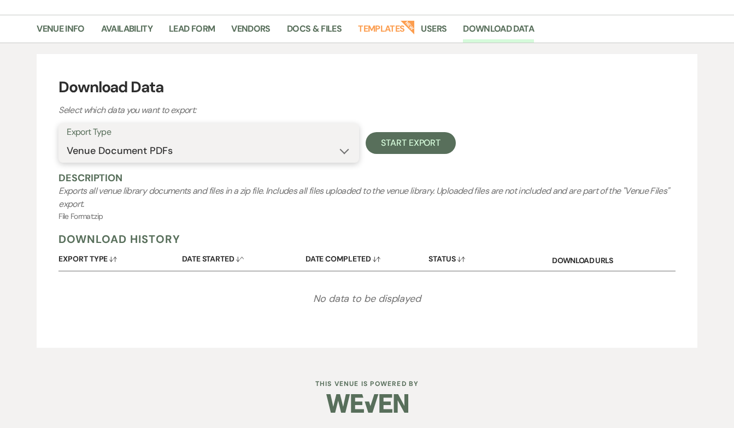
scroll to position [75, 0]
click at [93, 260] on button "Export Type Sort Default" at bounding box center [119, 257] width 123 height 21
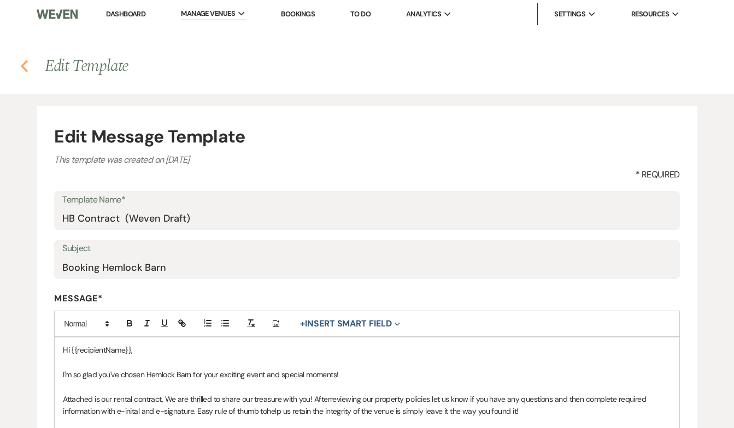
click at [24, 64] on use "button" at bounding box center [24, 66] width 7 height 12
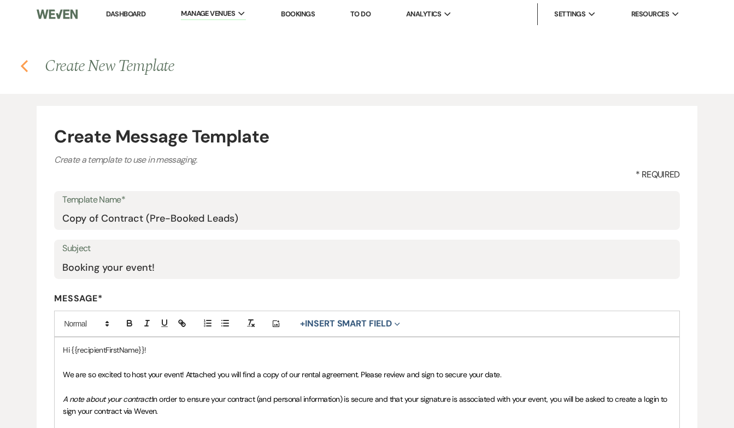
click at [22, 61] on icon "Previous" at bounding box center [24, 66] width 8 height 13
